Goal: Task Accomplishment & Management: Manage account settings

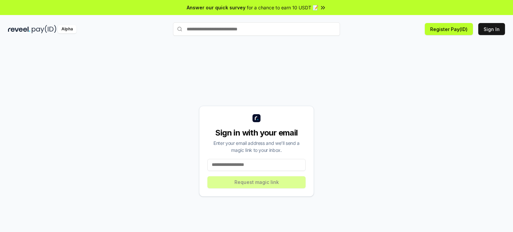
click at [240, 165] on input at bounding box center [256, 165] width 98 height 12
paste input "**********"
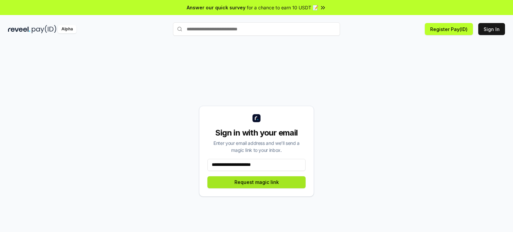
type input "**********"
click at [256, 180] on button "Request magic link" at bounding box center [256, 182] width 98 height 12
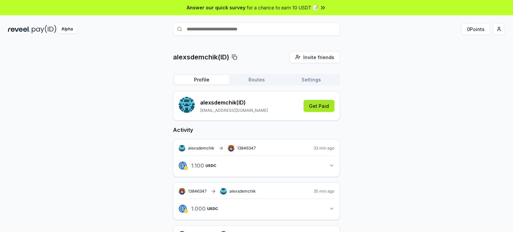
click at [320, 109] on button "Get Paid" at bounding box center [319, 106] width 31 height 12
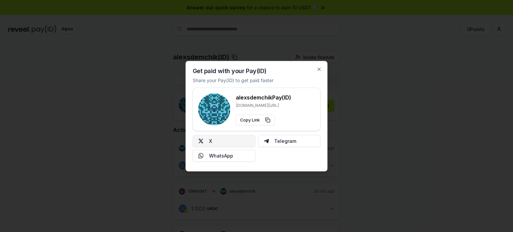
click at [239, 143] on button "X" at bounding box center [224, 141] width 63 height 12
click at [319, 69] on icon "button" at bounding box center [319, 69] width 3 height 3
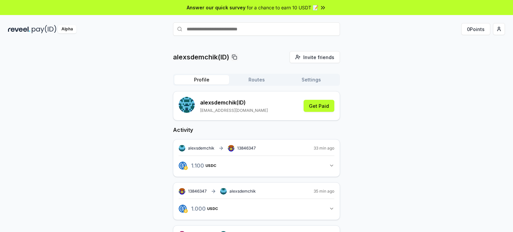
click at [253, 81] on button "Routes" at bounding box center [256, 79] width 55 height 9
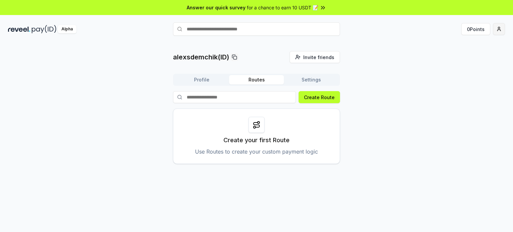
click at [499, 28] on html "Answer our quick survey for a chance to earn 10 USDT 📝 Alpha 0 Points alexsdemc…" at bounding box center [256, 116] width 513 height 232
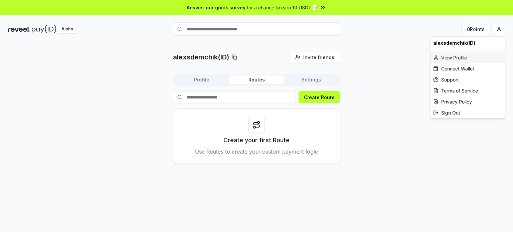
click at [453, 60] on div "View Profile" at bounding box center [468, 57] width 74 height 11
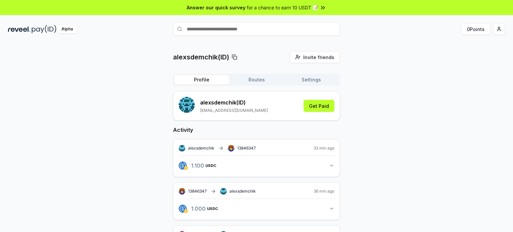
click at [209, 31] on input "text" at bounding box center [256, 28] width 167 height 13
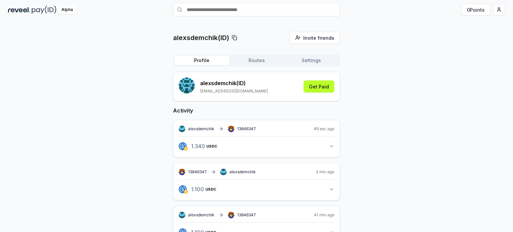
scroll to position [33, 0]
